Goal: Learn about a topic: Learn about a topic

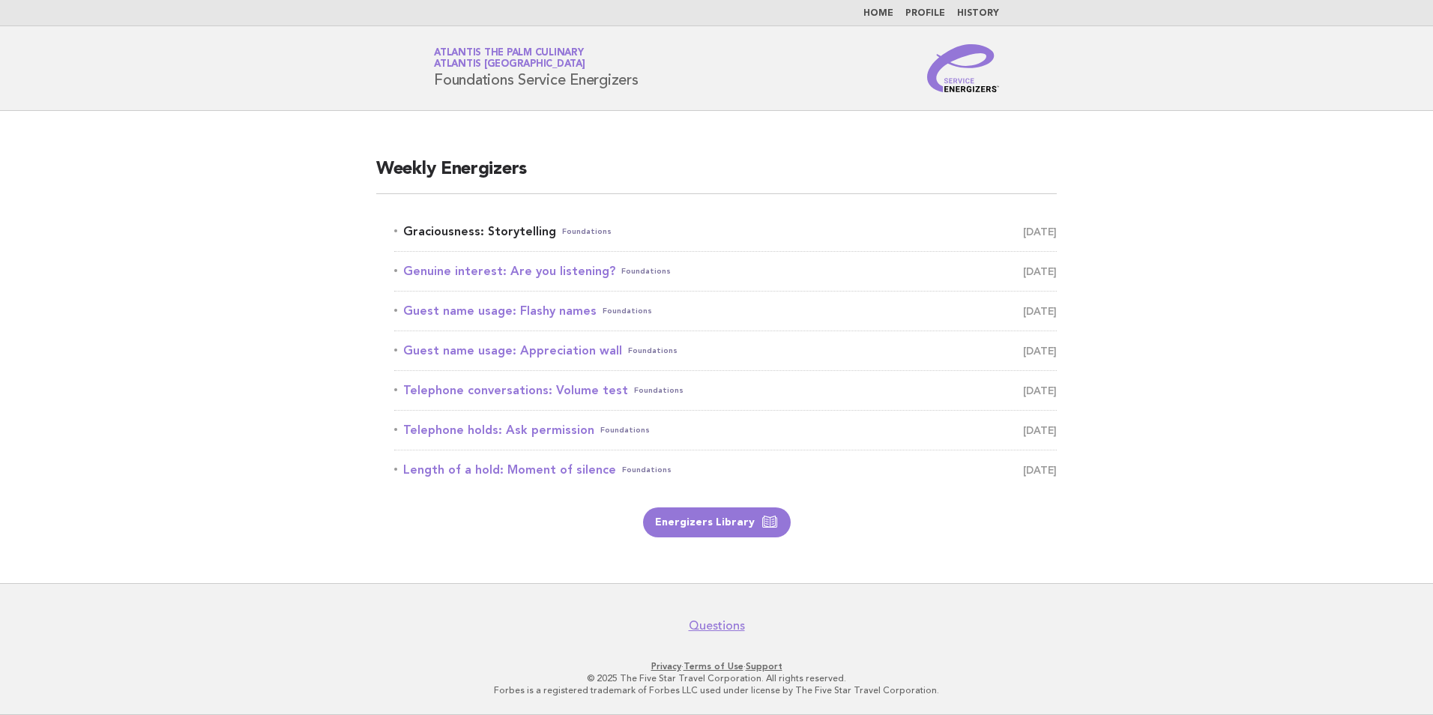
click at [532, 235] on link "Graciousness: Storytelling Foundations August 15" at bounding box center [725, 231] width 662 height 21
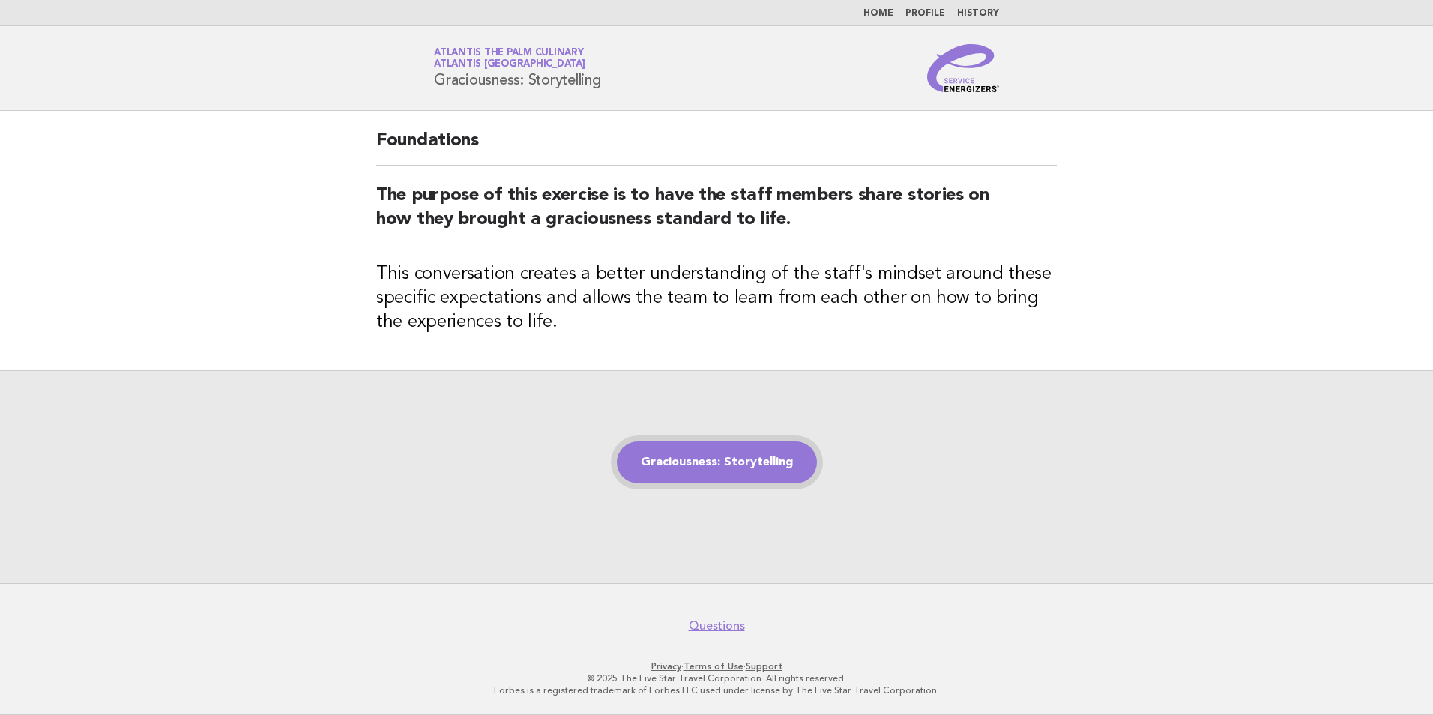
click at [722, 471] on link "Graciousness: Storytelling" at bounding box center [717, 462] width 200 height 42
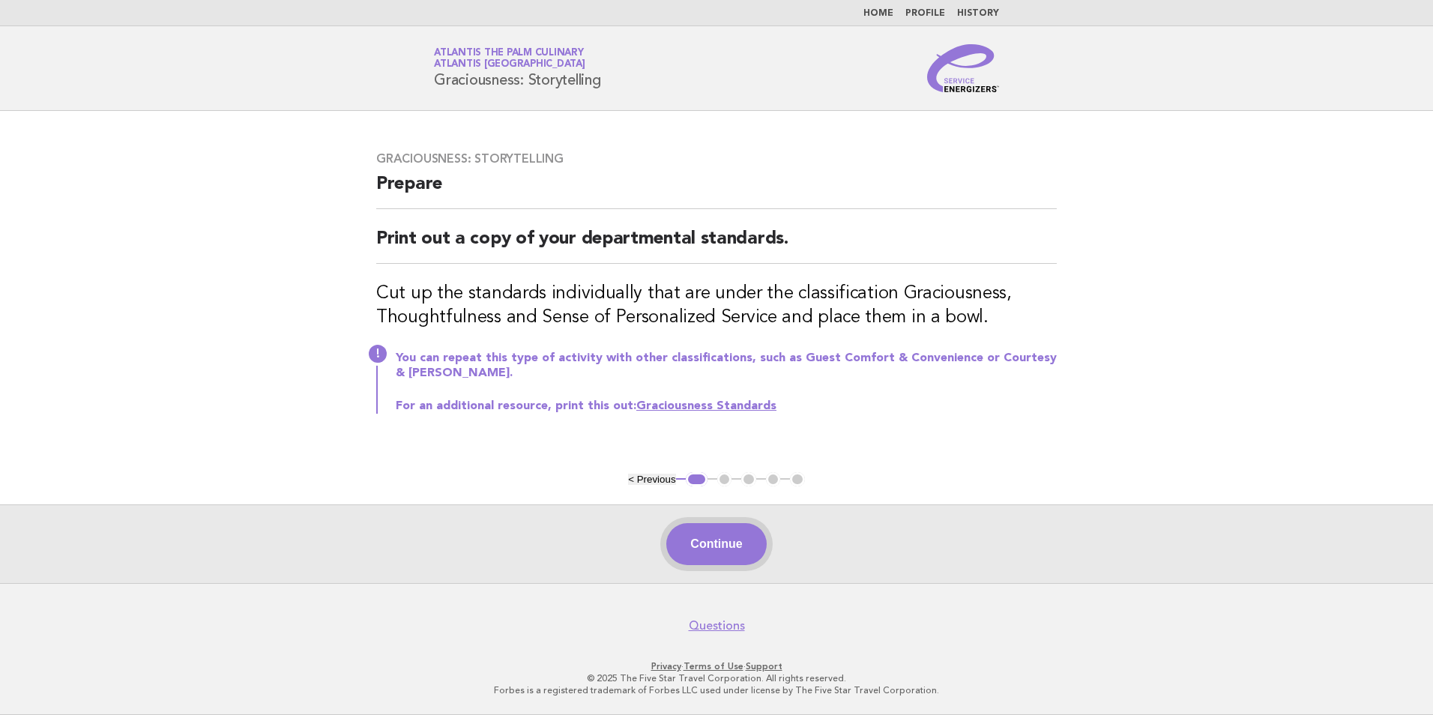
click at [716, 552] on button "Continue" at bounding box center [716, 544] width 100 height 42
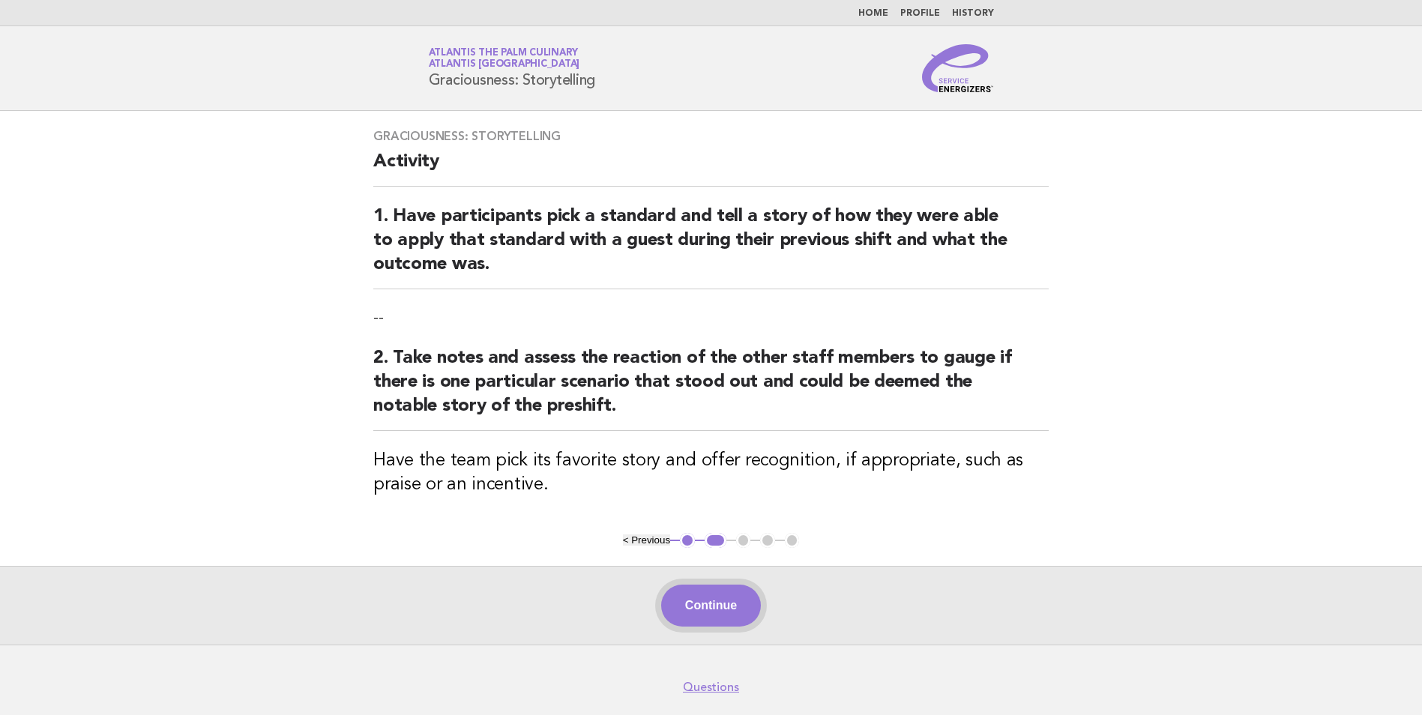
click at [714, 598] on button "Continue" at bounding box center [711, 606] width 100 height 42
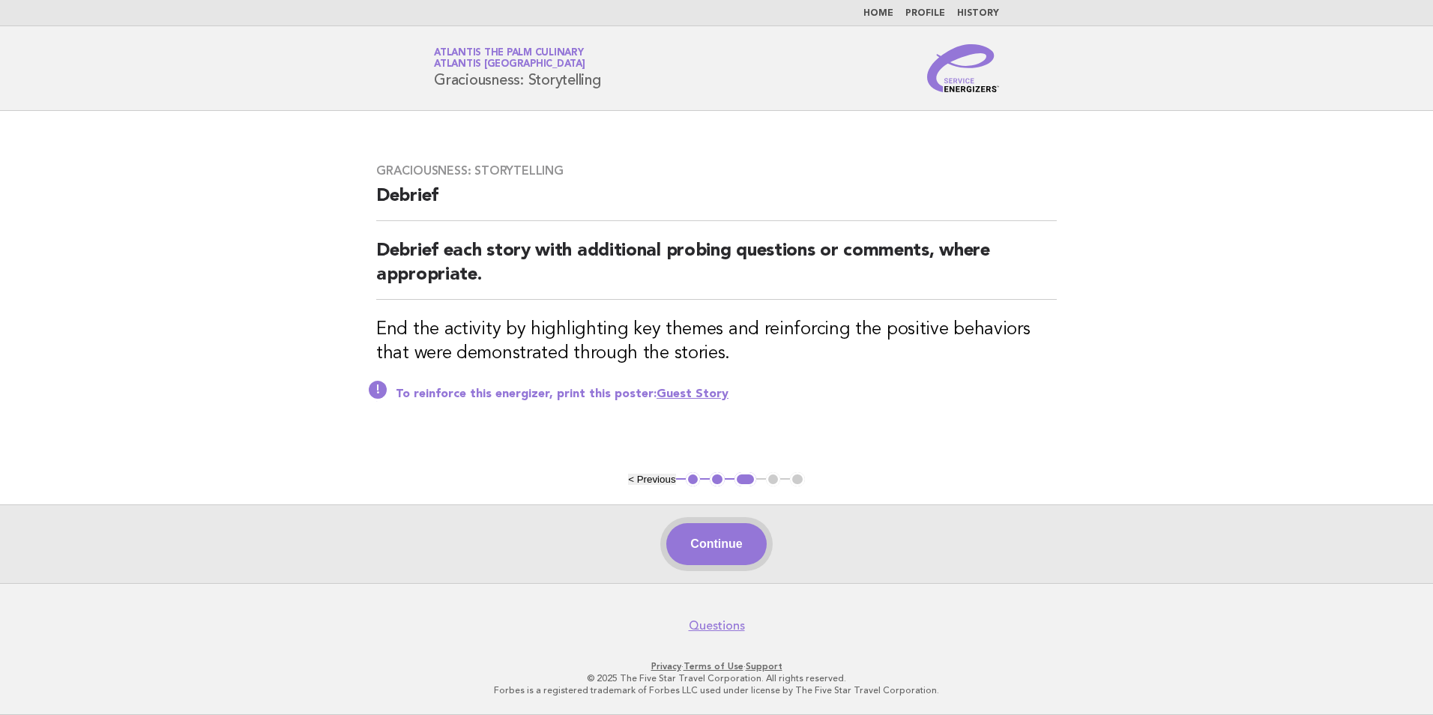
click at [689, 551] on button "Continue" at bounding box center [716, 544] width 100 height 42
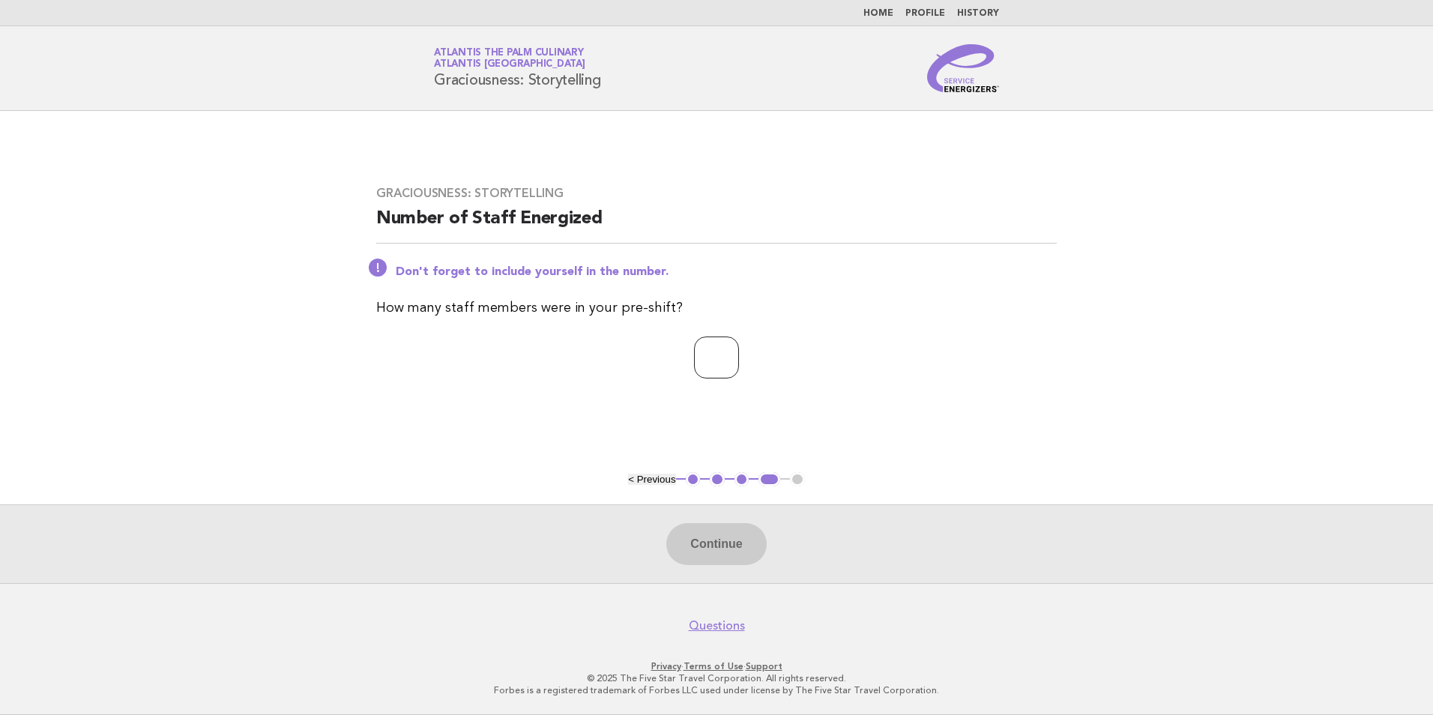
click at [698, 360] on input "number" at bounding box center [716, 357] width 45 height 42
type input "**"
click at [710, 546] on button "Continue" at bounding box center [716, 544] width 100 height 42
